Goal: Find specific page/section: Find specific page/section

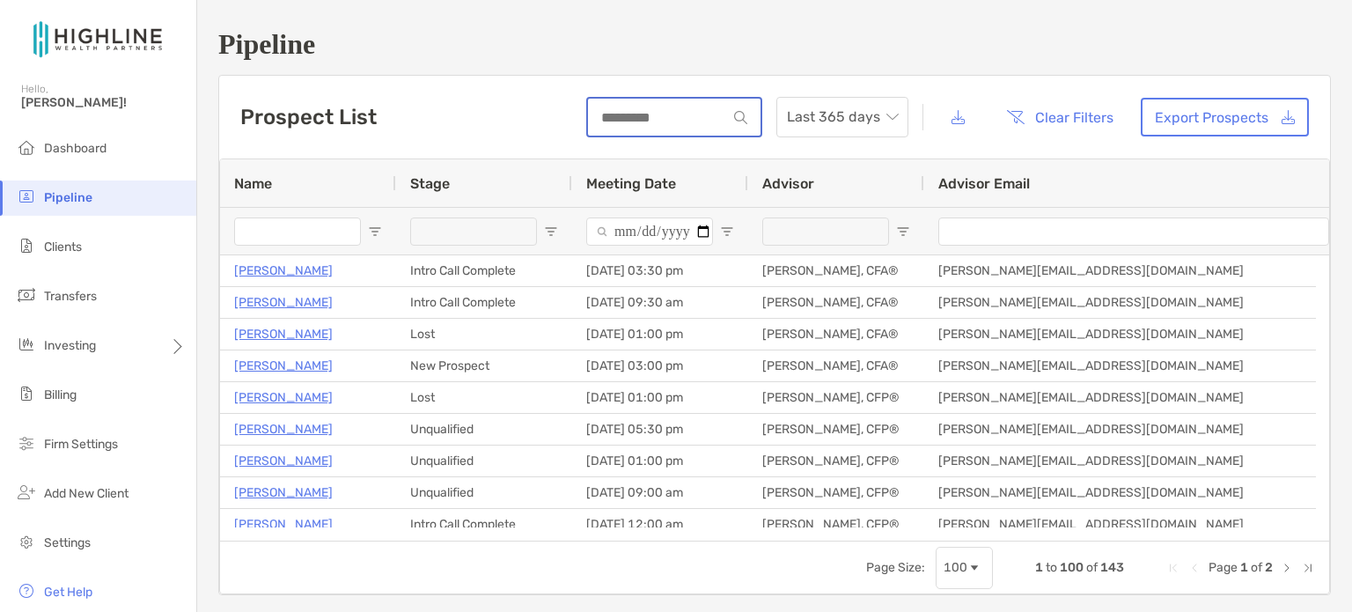
click at [637, 114] on input at bounding box center [657, 117] width 139 height 15
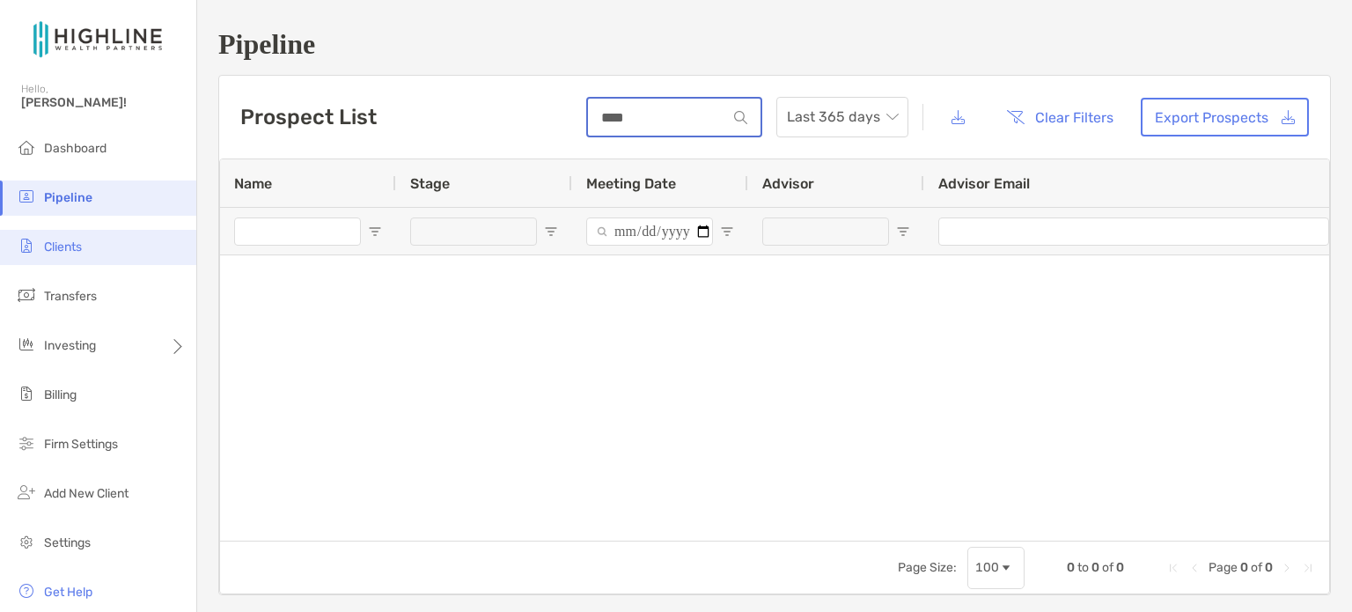
type input "****"
click at [68, 243] on span "Clients" at bounding box center [63, 246] width 38 height 15
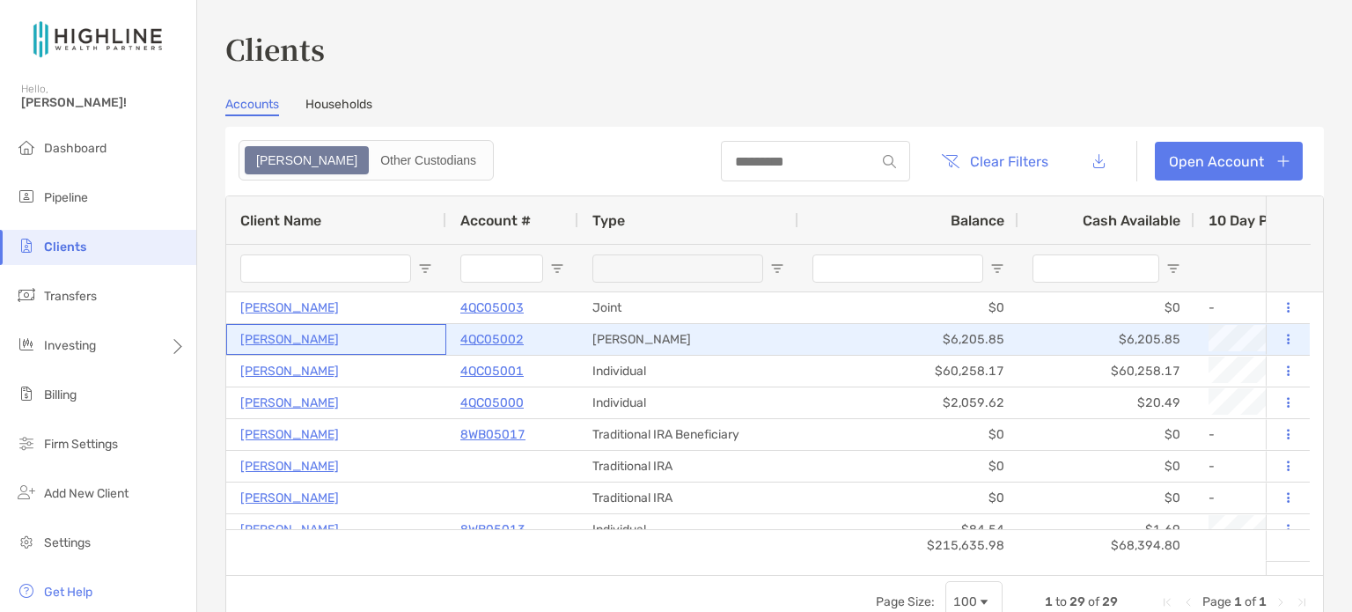
click at [285, 340] on p "[PERSON_NAME]" at bounding box center [289, 339] width 99 height 22
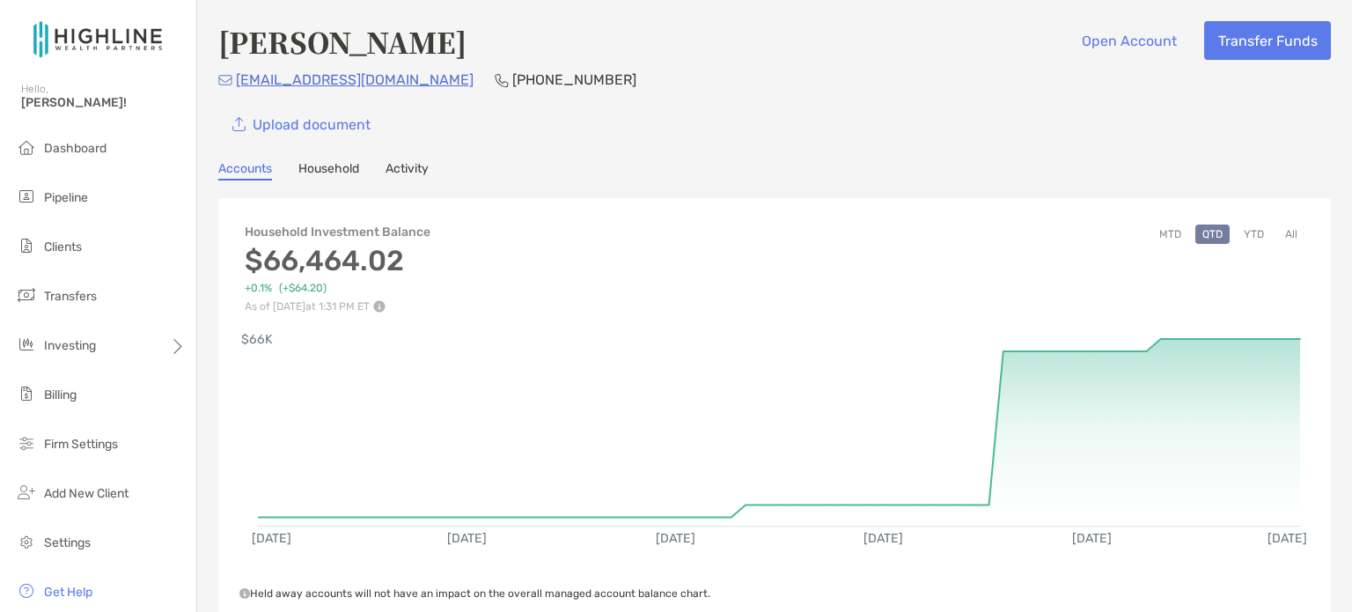
click at [339, 164] on link "Household" at bounding box center [328, 170] width 61 height 19
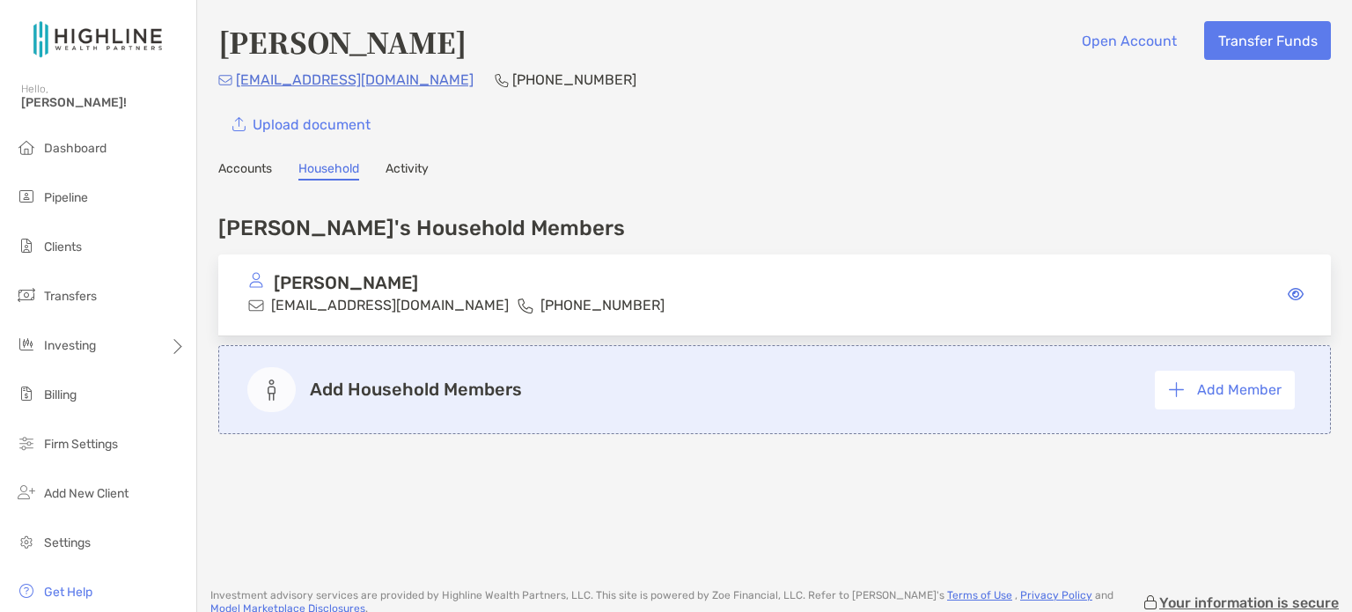
click at [403, 165] on link "Activity" at bounding box center [407, 170] width 43 height 19
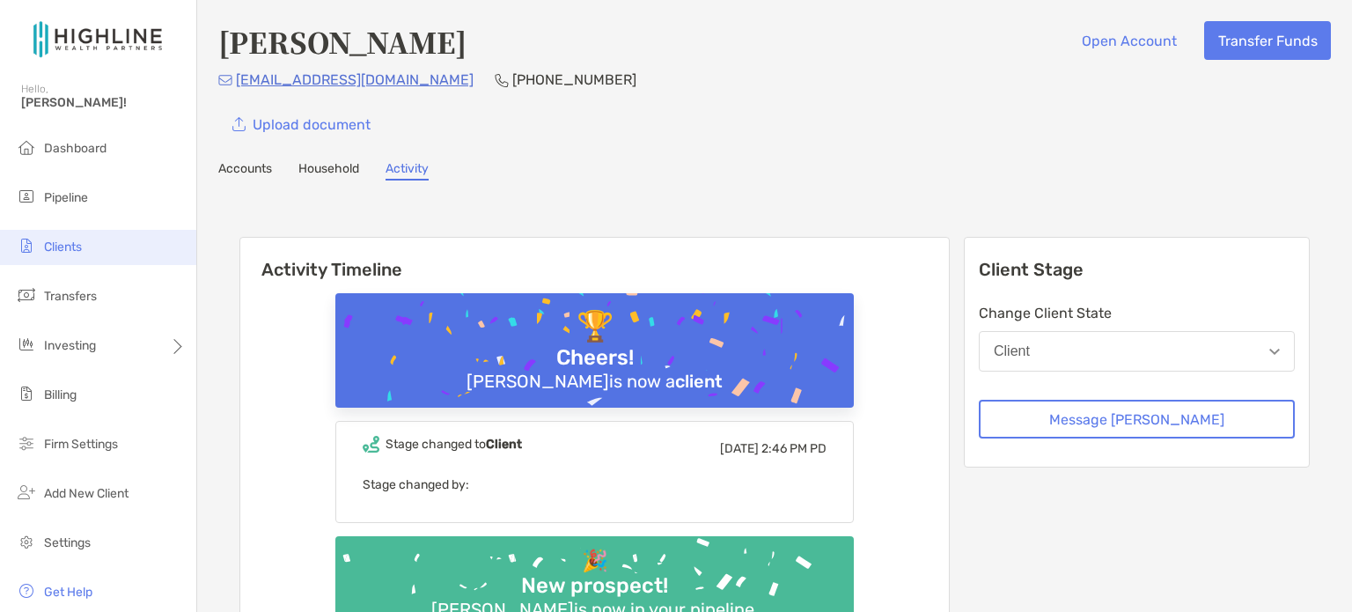
click at [65, 240] on span "Clients" at bounding box center [63, 246] width 38 height 15
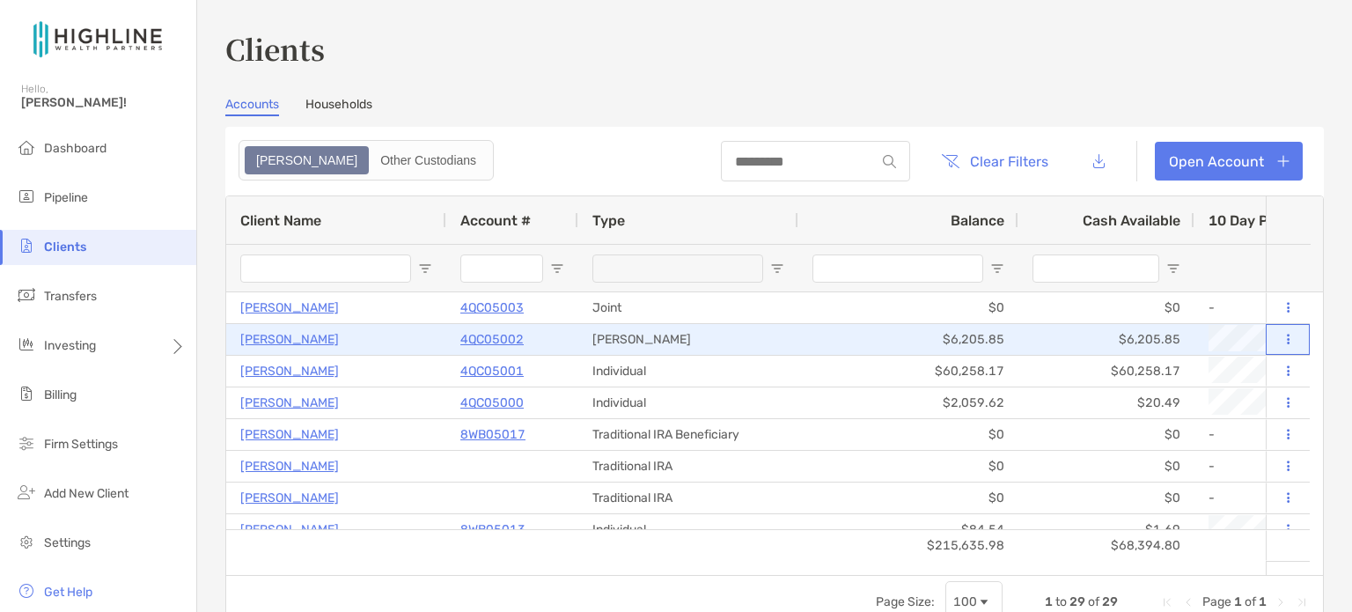
click at [1280, 344] on button at bounding box center [1288, 340] width 16 height 18
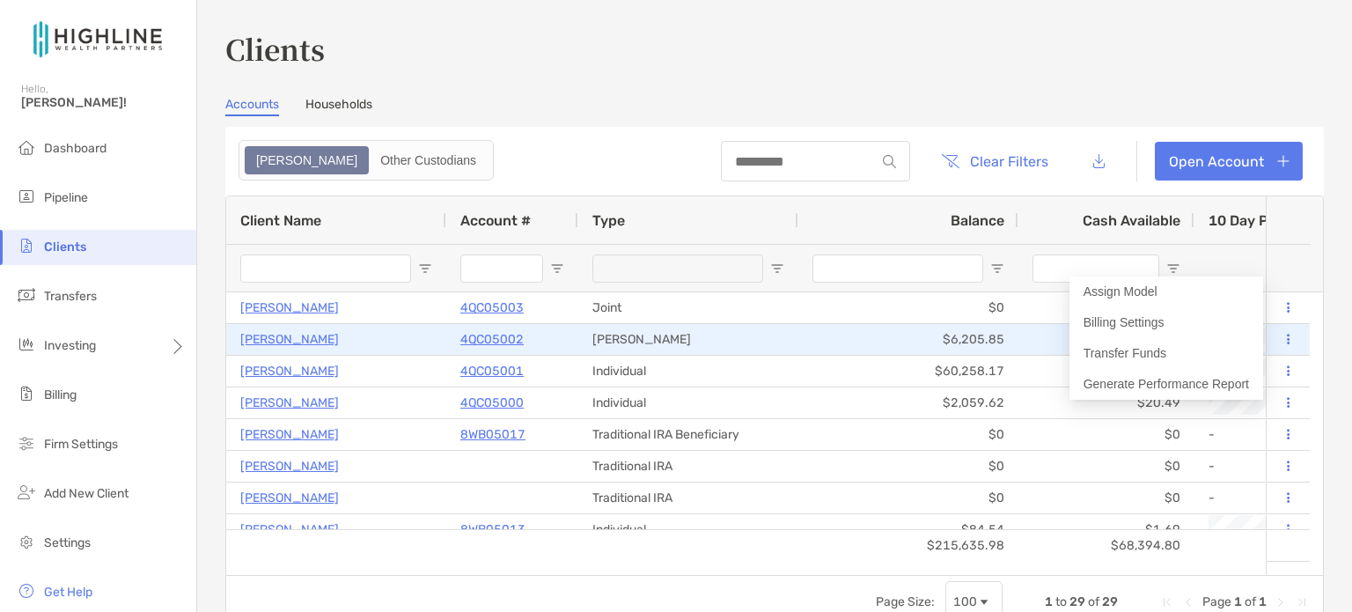
click at [497, 334] on p "4QC05002" at bounding box center [491, 339] width 63 height 22
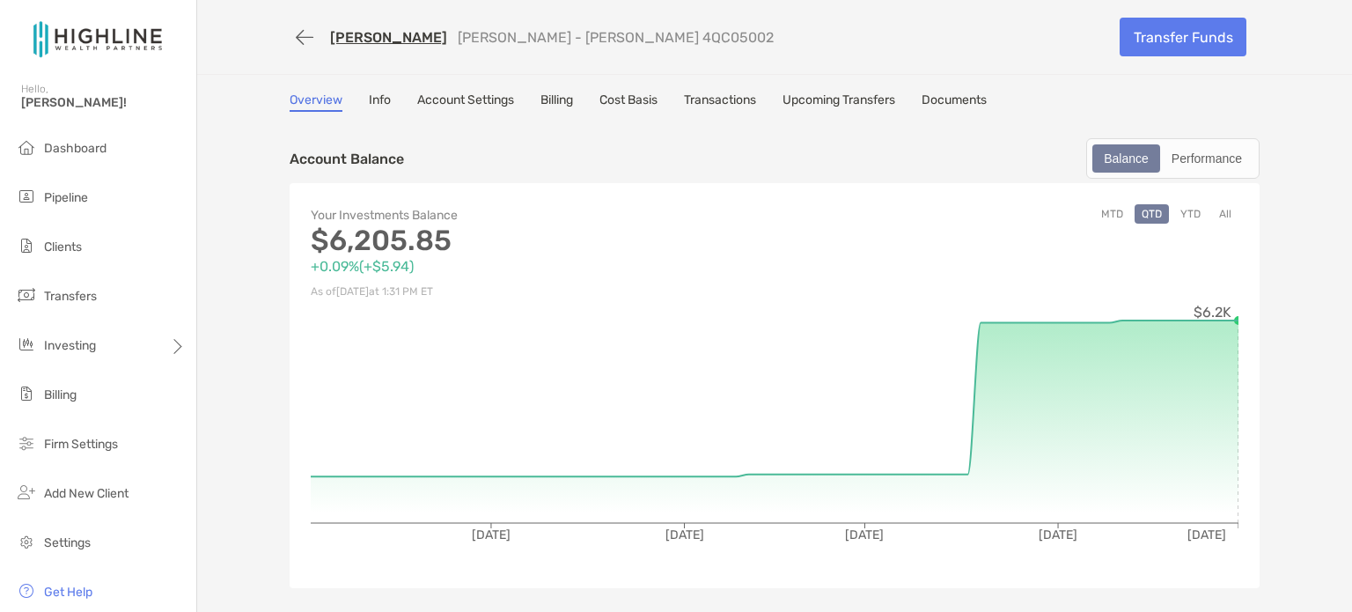
click at [958, 99] on link "Documents" at bounding box center [954, 101] width 65 height 19
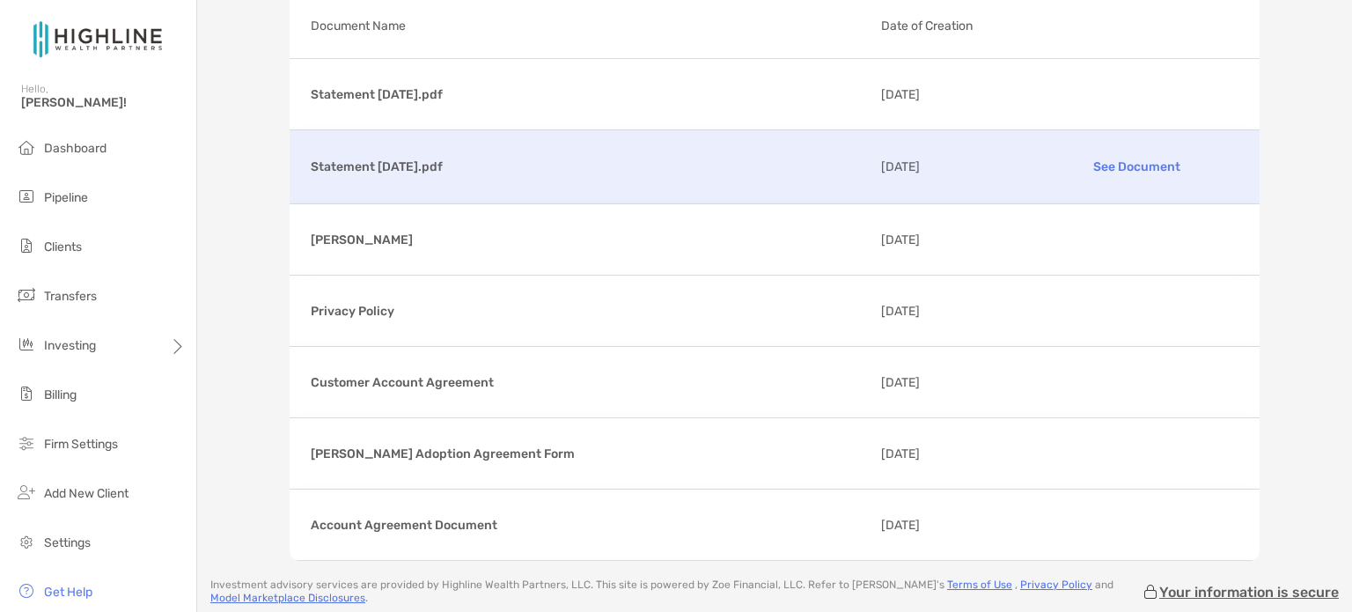
scroll to position [176, 0]
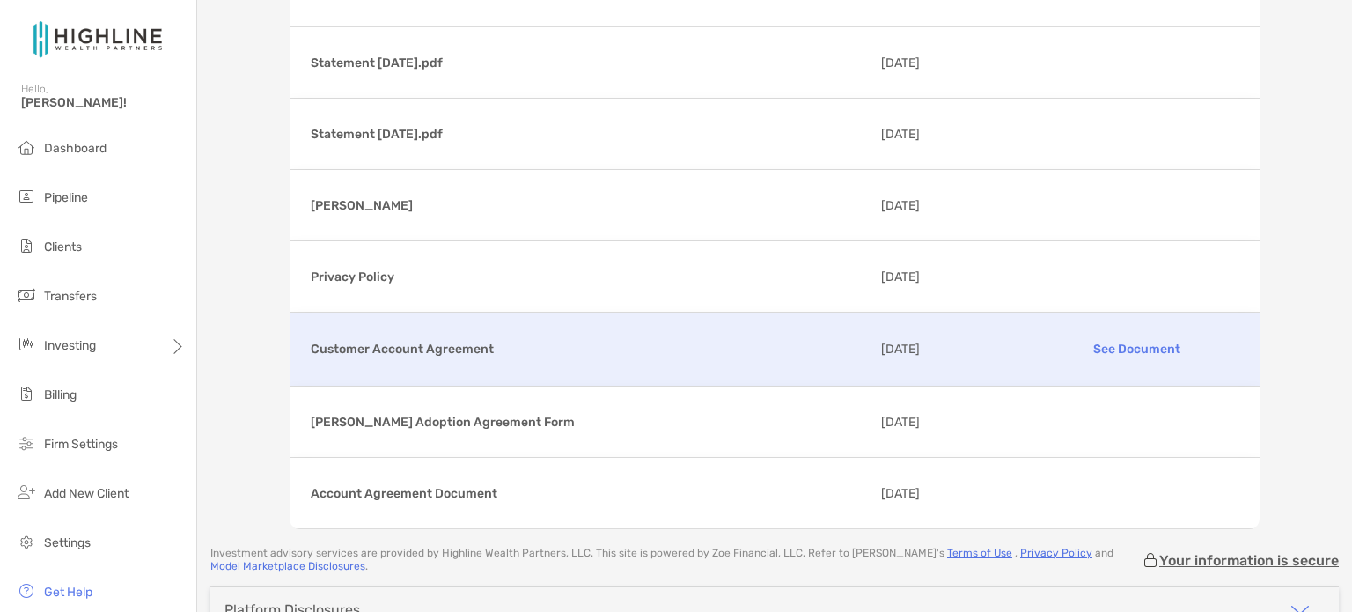
click at [1106, 345] on p "See Document" at bounding box center [1136, 349] width 204 height 31
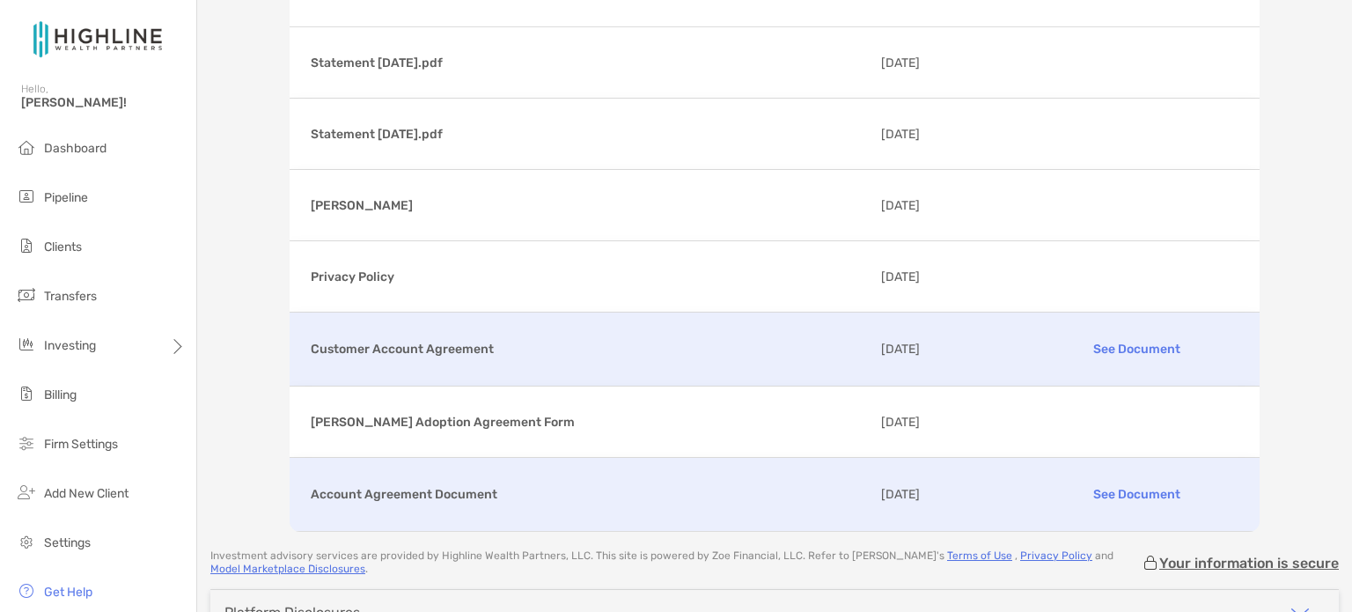
click at [1101, 494] on p "See Document" at bounding box center [1136, 494] width 204 height 31
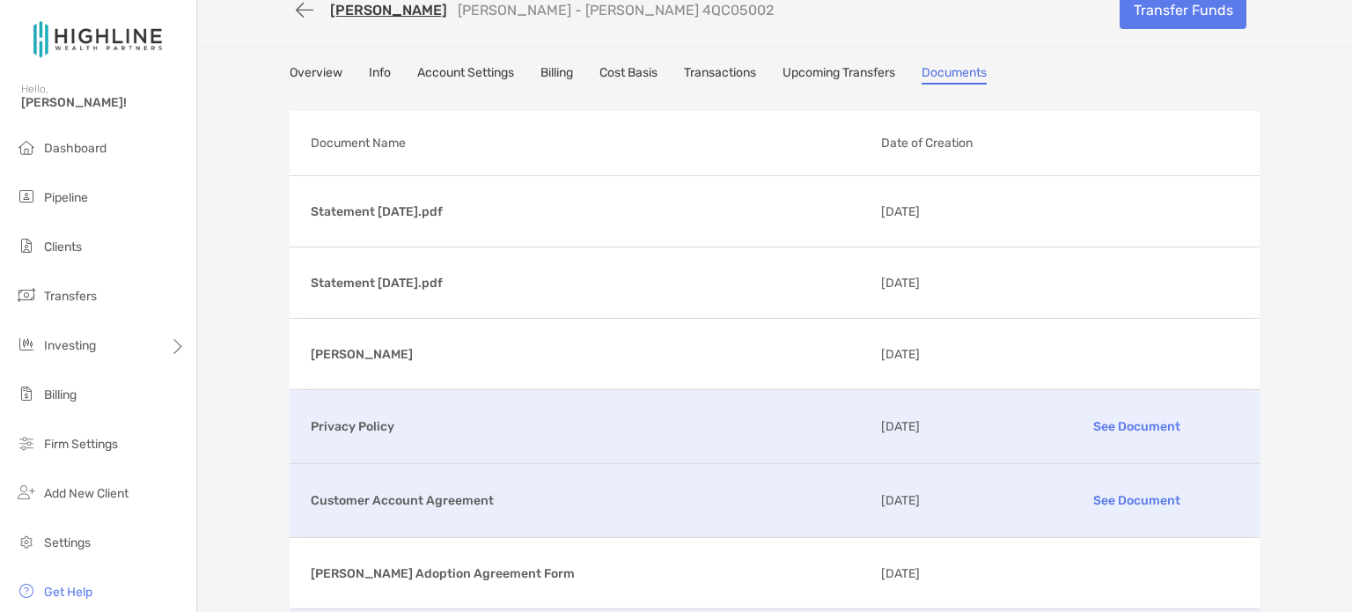
scroll to position [0, 0]
